Goal: Information Seeking & Learning: Learn about a topic

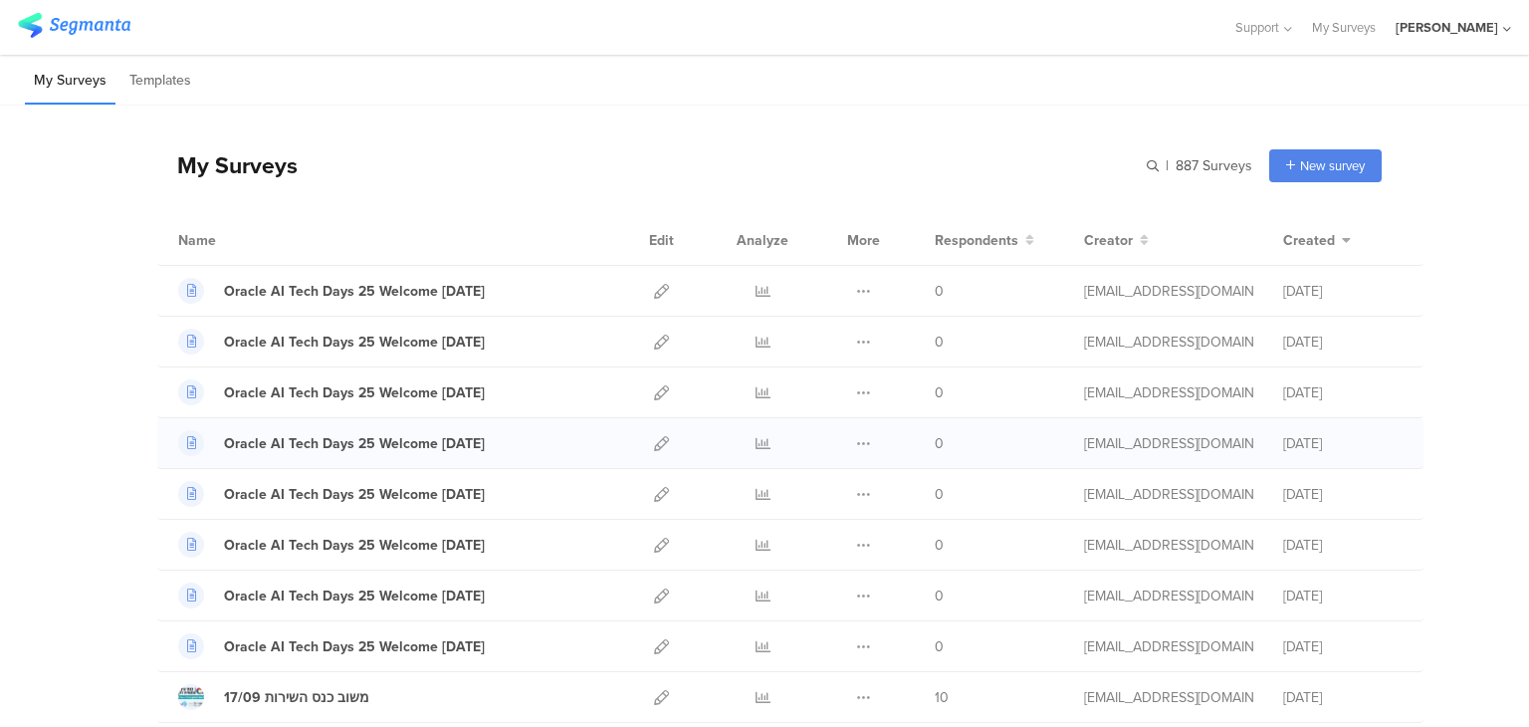
scroll to position [199, 0]
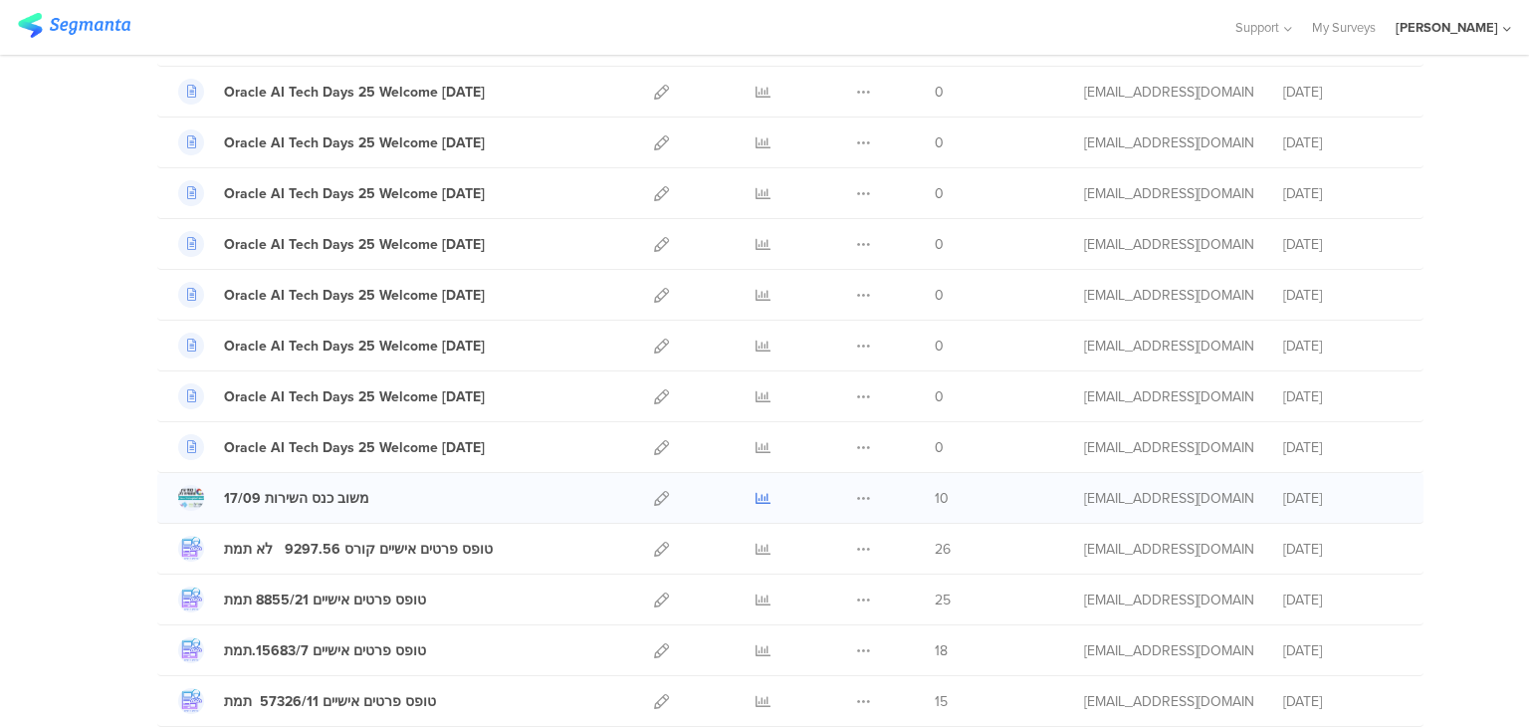
click at [756, 494] on icon at bounding box center [763, 498] width 15 height 15
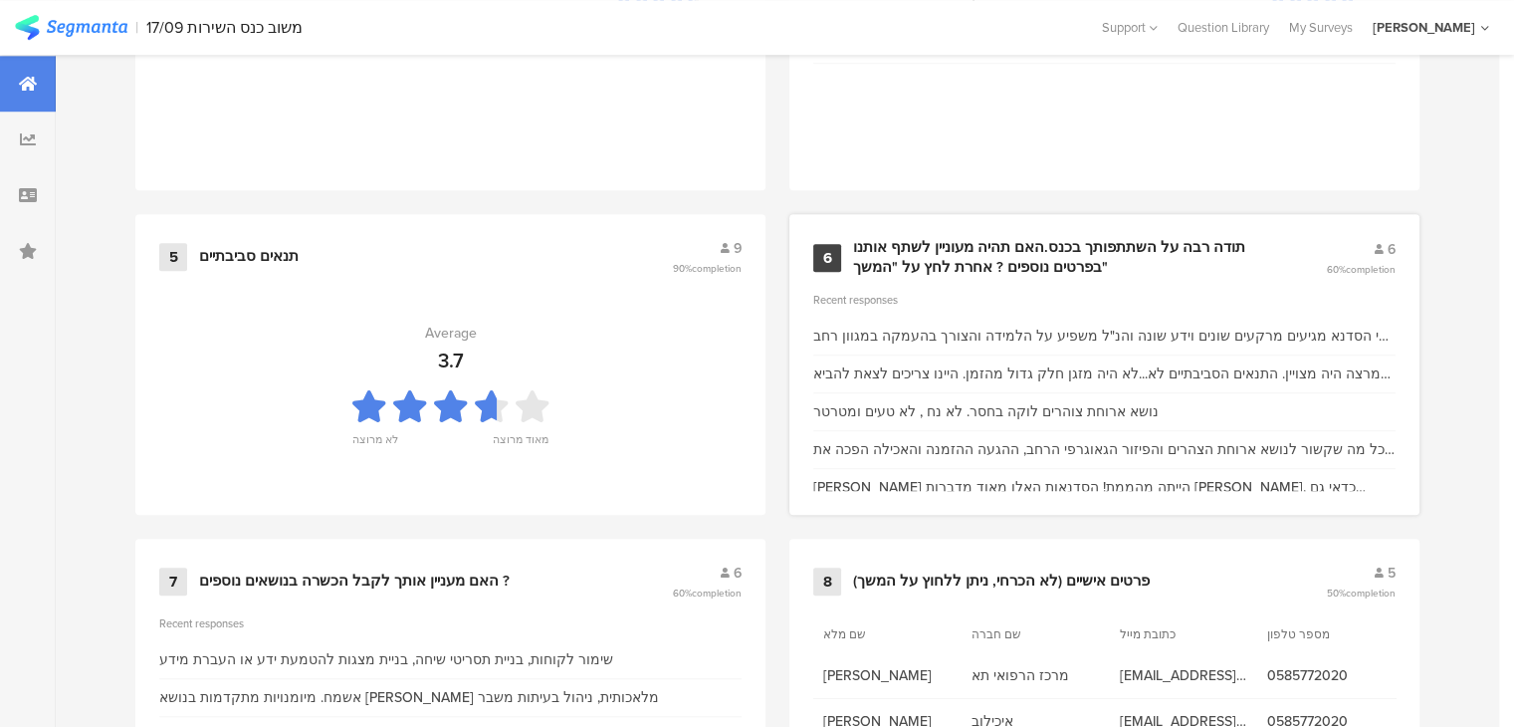
scroll to position [1537, 0]
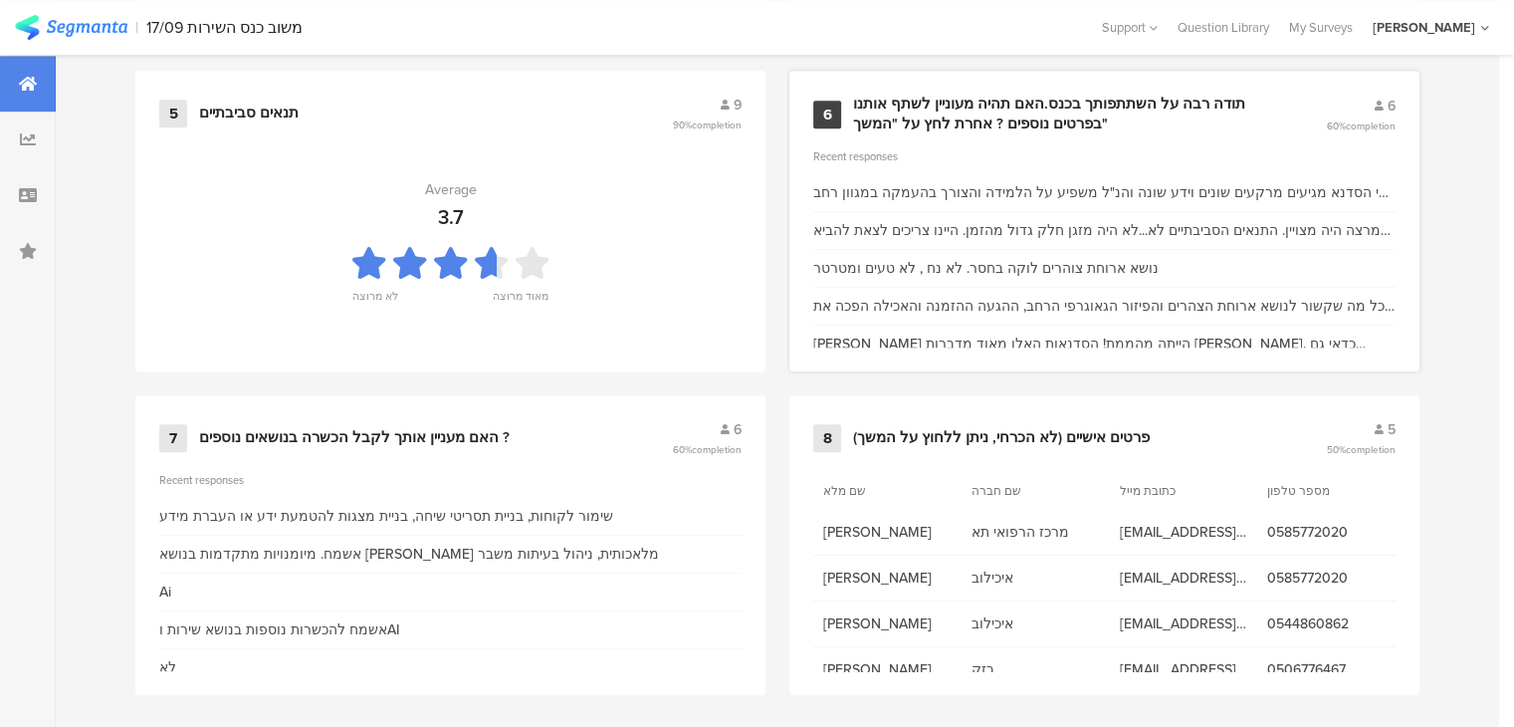
click at [1072, 95] on div "תודה רבה על השתתפותך בכנס.האם תהיה מעוניין לשתף אותנו בפרטים נוספים ? אחרת לחץ …" at bounding box center [1065, 114] width 425 height 39
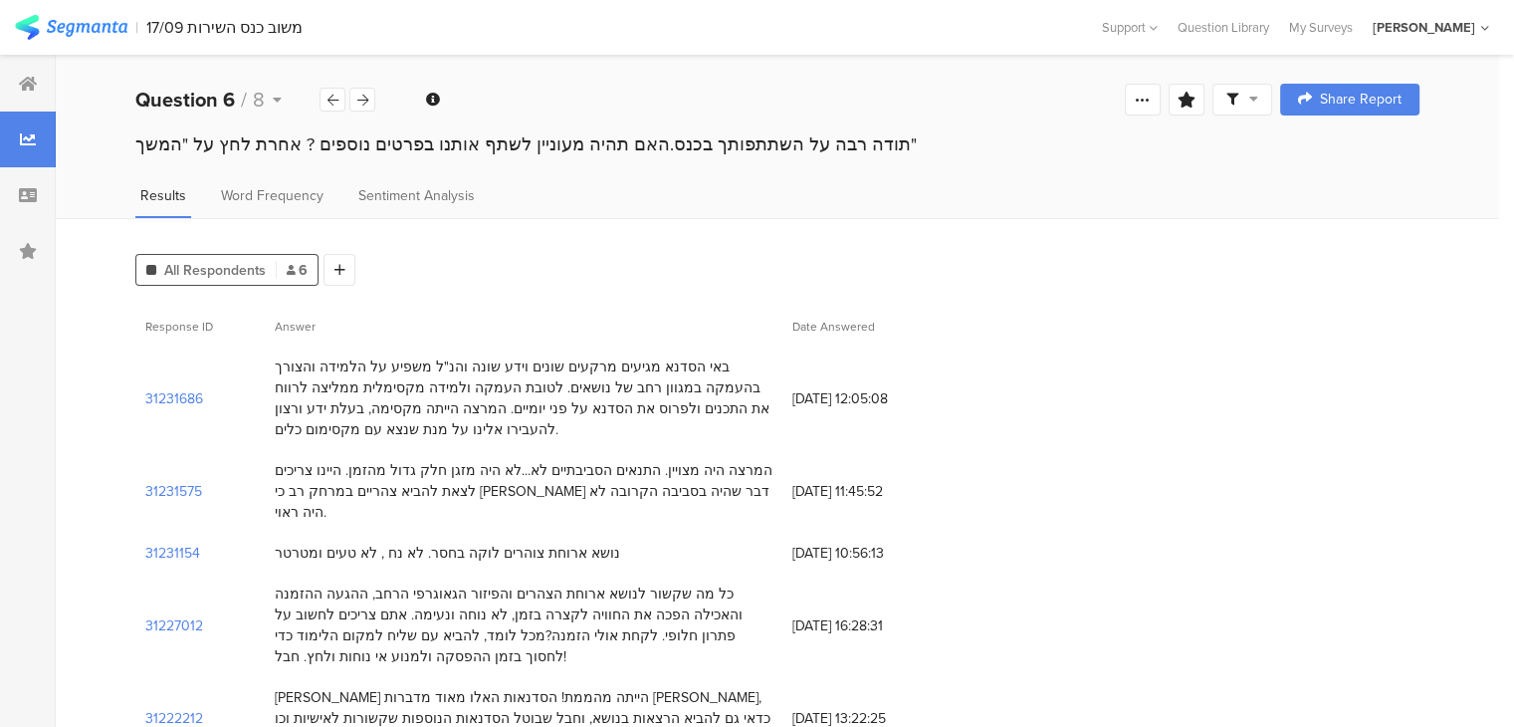
scroll to position [49, 0]
